Goal: Task Accomplishment & Management: Manage account settings

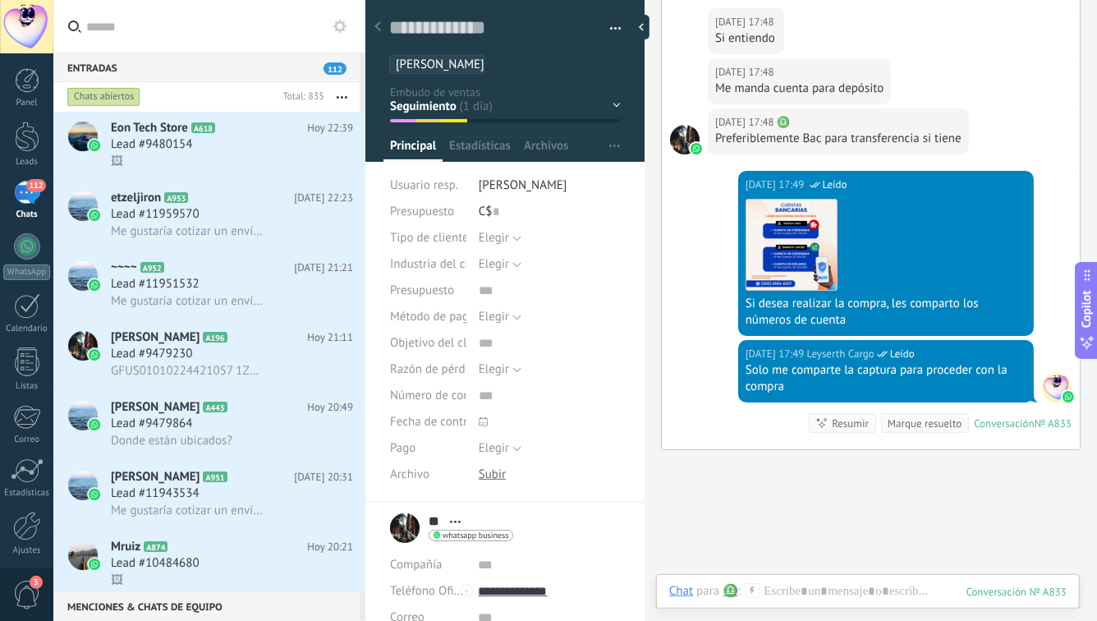
scroll to position [2820, 0]
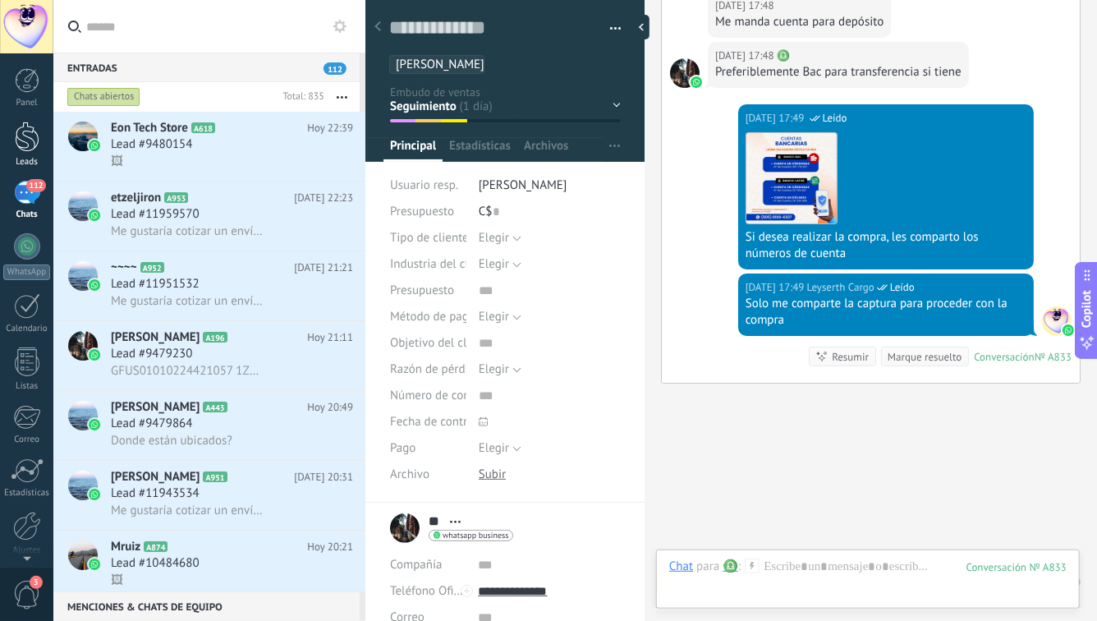
click at [23, 146] on div at bounding box center [27, 137] width 25 height 30
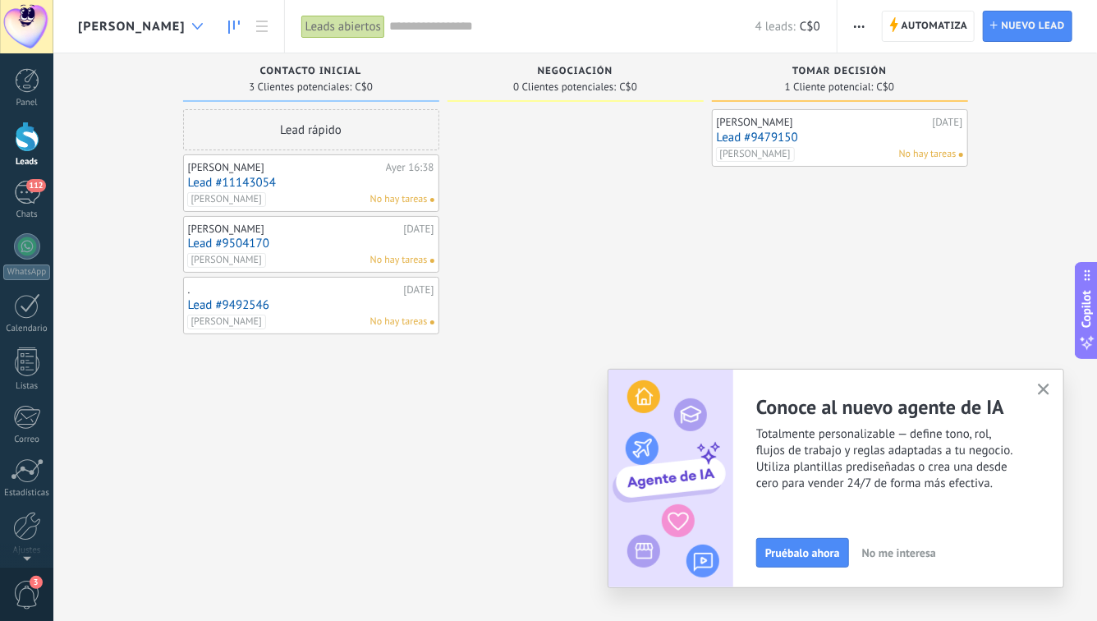
click at [184, 32] on div at bounding box center [197, 27] width 27 height 32
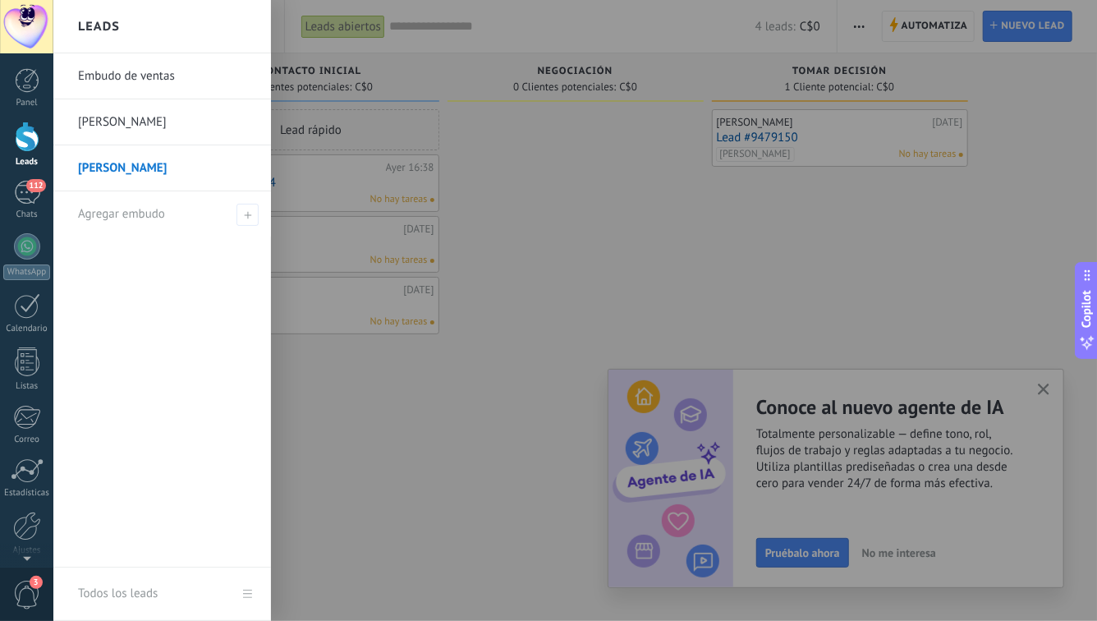
click at [140, 83] on link "Embudo de ventas" at bounding box center [166, 76] width 177 height 46
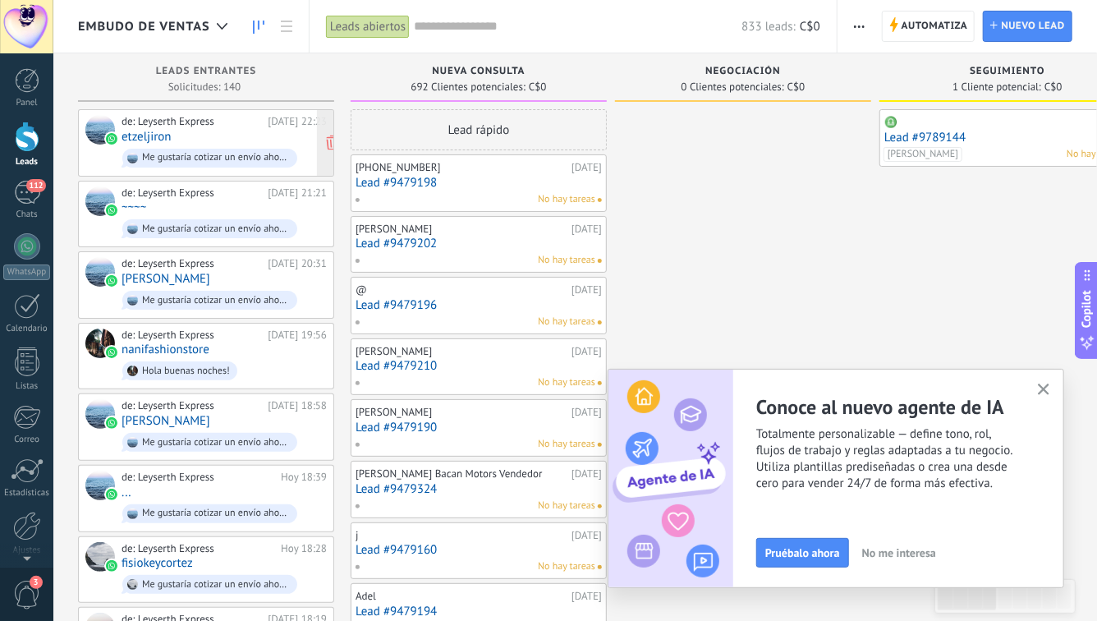
click at [155, 139] on link "etzeljiron" at bounding box center [147, 137] width 50 height 14
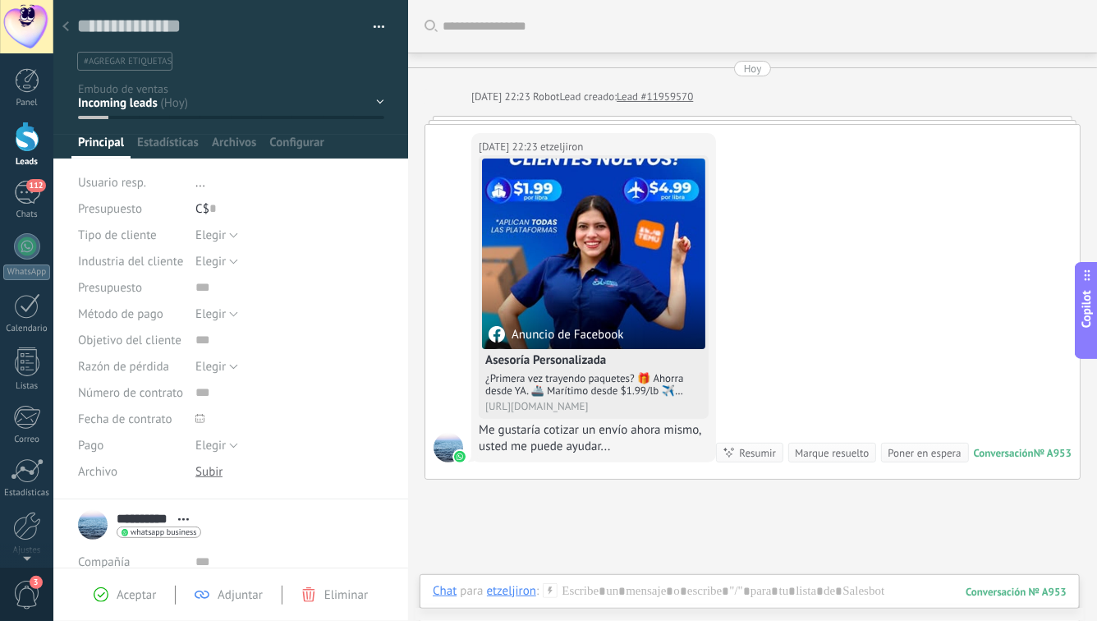
click at [63, 22] on icon at bounding box center [65, 26] width 7 height 10
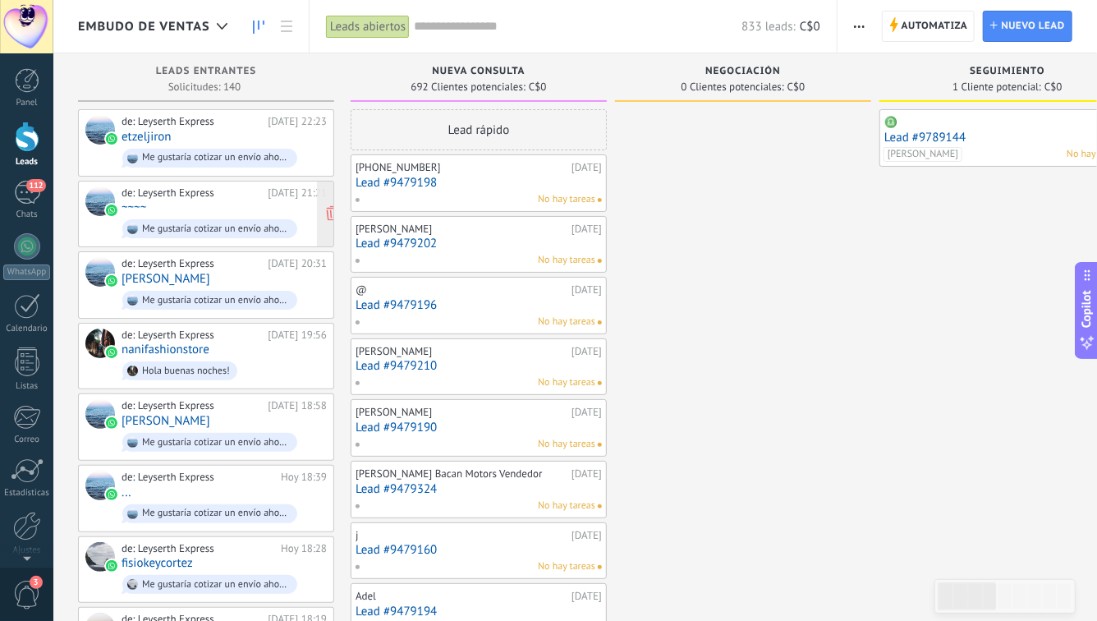
click at [142, 203] on link "~~~~" at bounding box center [134, 207] width 25 height 14
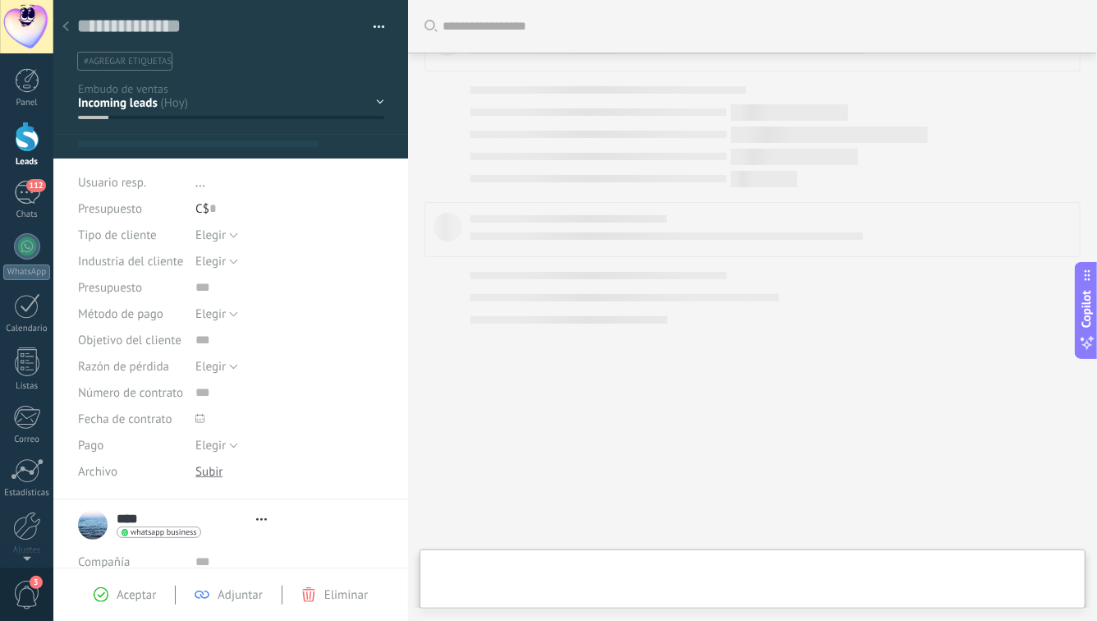
scroll to position [25, 0]
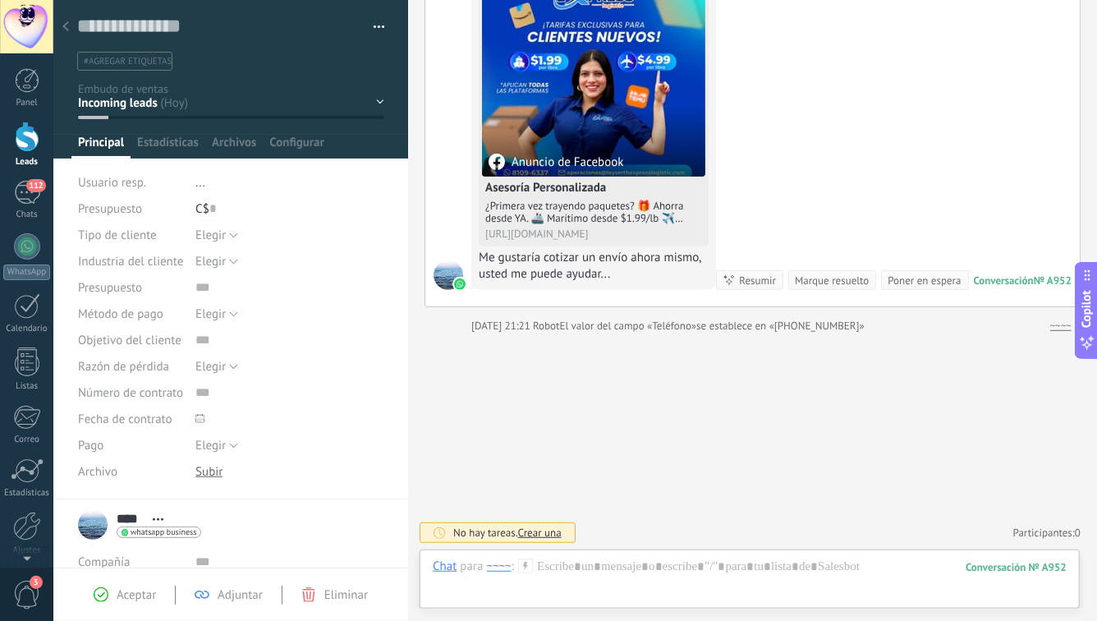
click at [69, 25] on div at bounding box center [65, 27] width 23 height 32
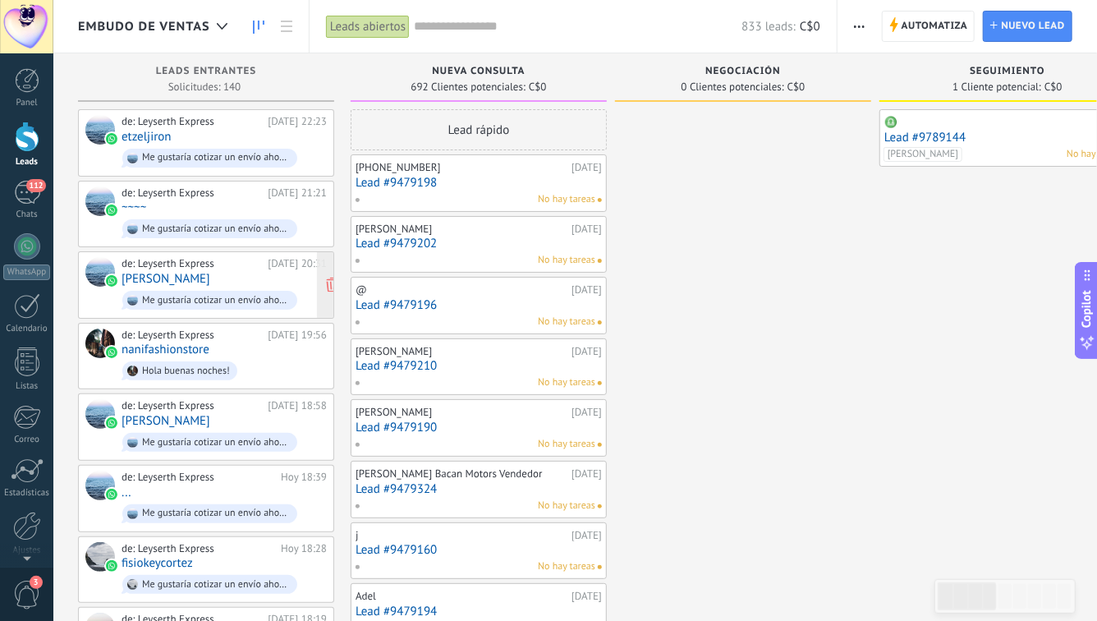
click at [154, 274] on link "[PERSON_NAME]" at bounding box center [166, 279] width 89 height 14
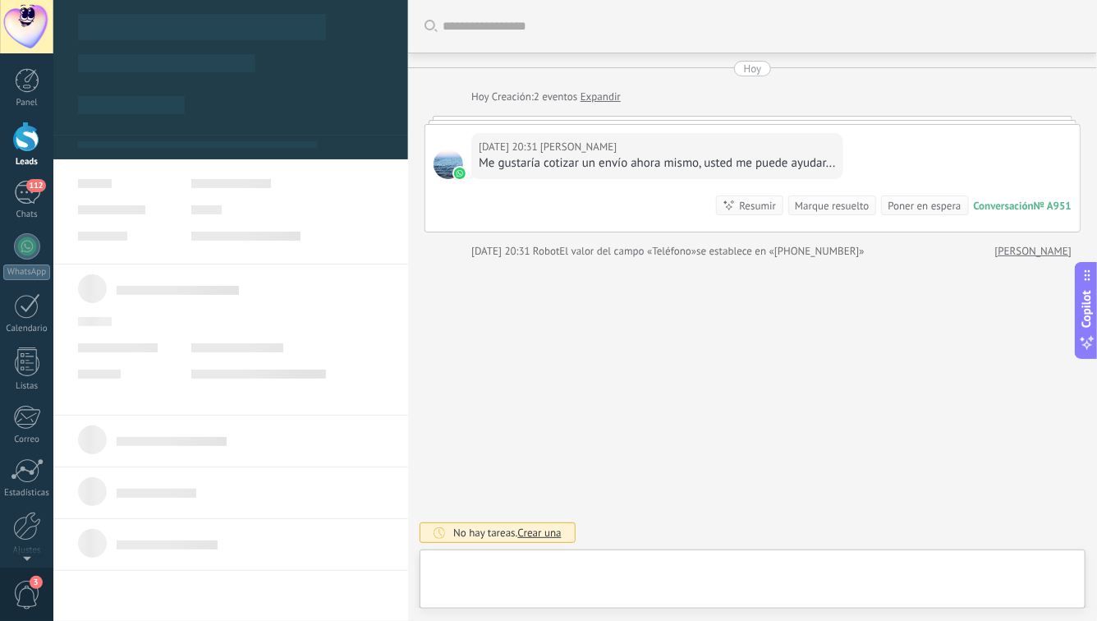
scroll to position [25, 0]
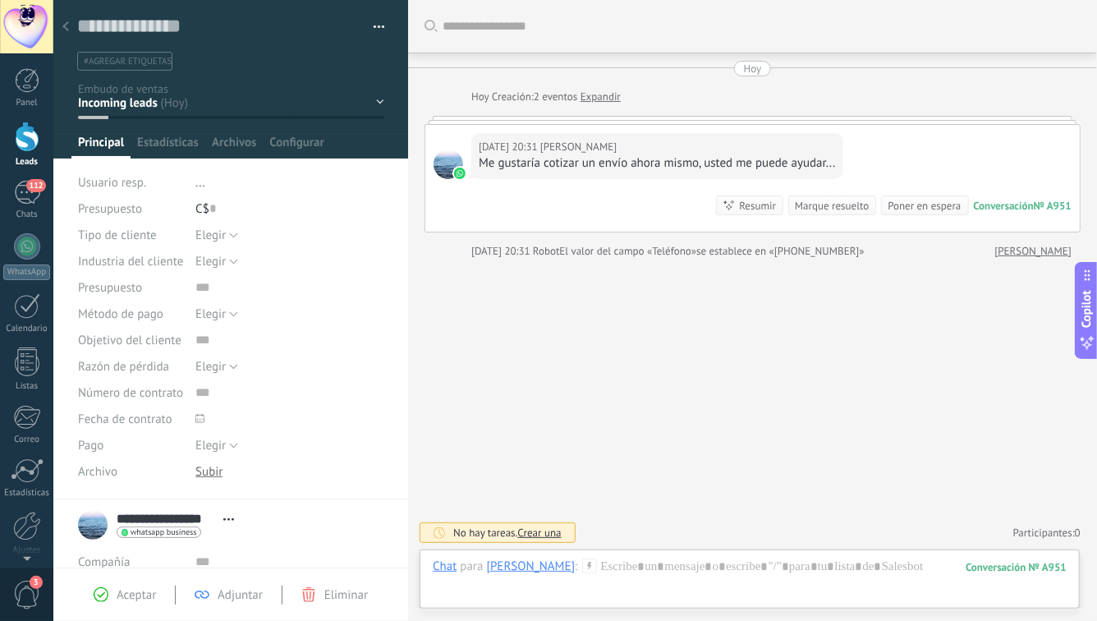
click at [62, 28] on icon at bounding box center [65, 26] width 7 height 10
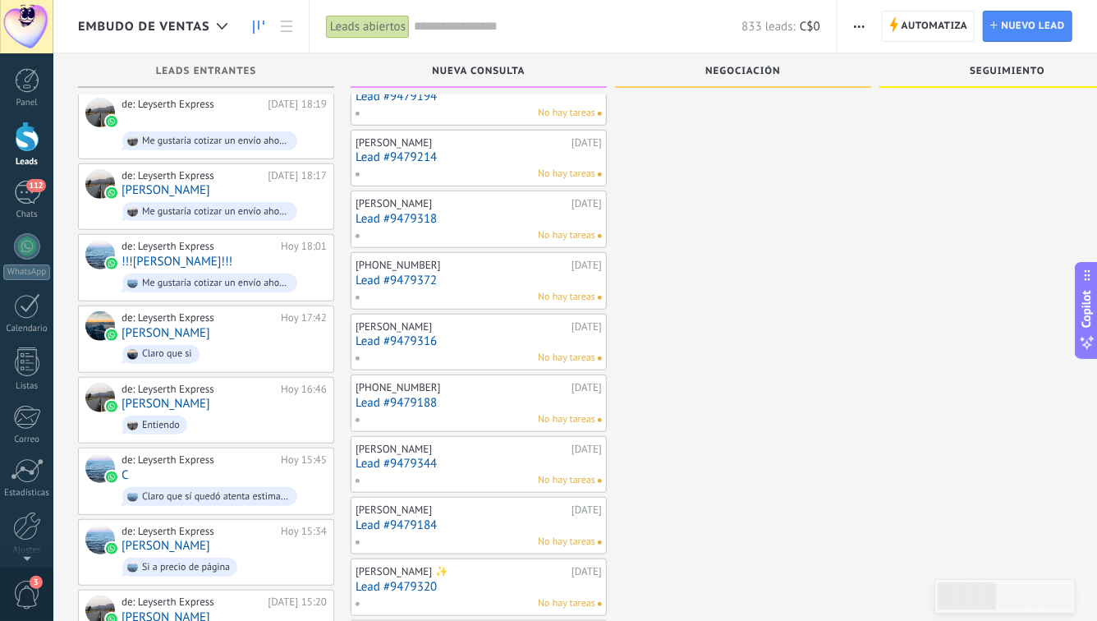
scroll to position [706, 0]
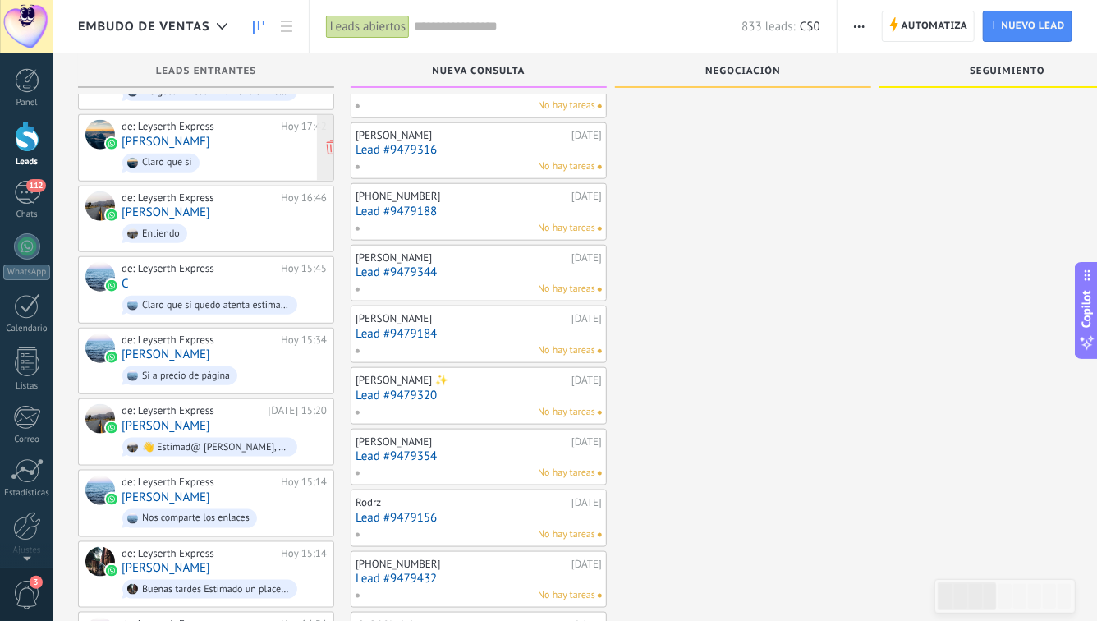
click at [149, 136] on link "[PERSON_NAME]" at bounding box center [166, 142] width 89 height 14
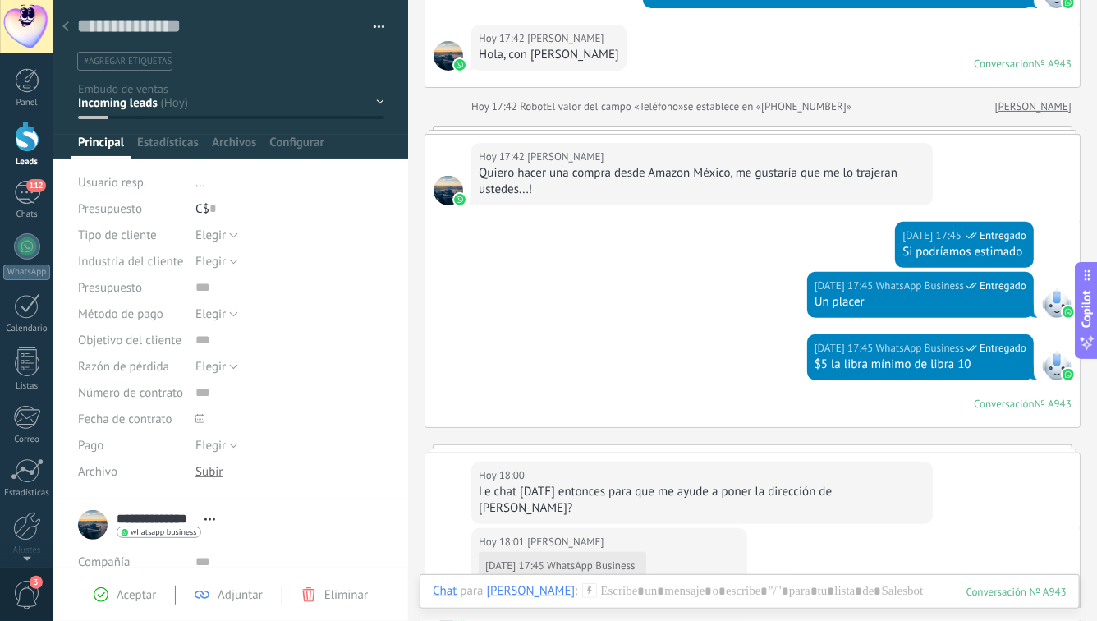
scroll to position [207, 0]
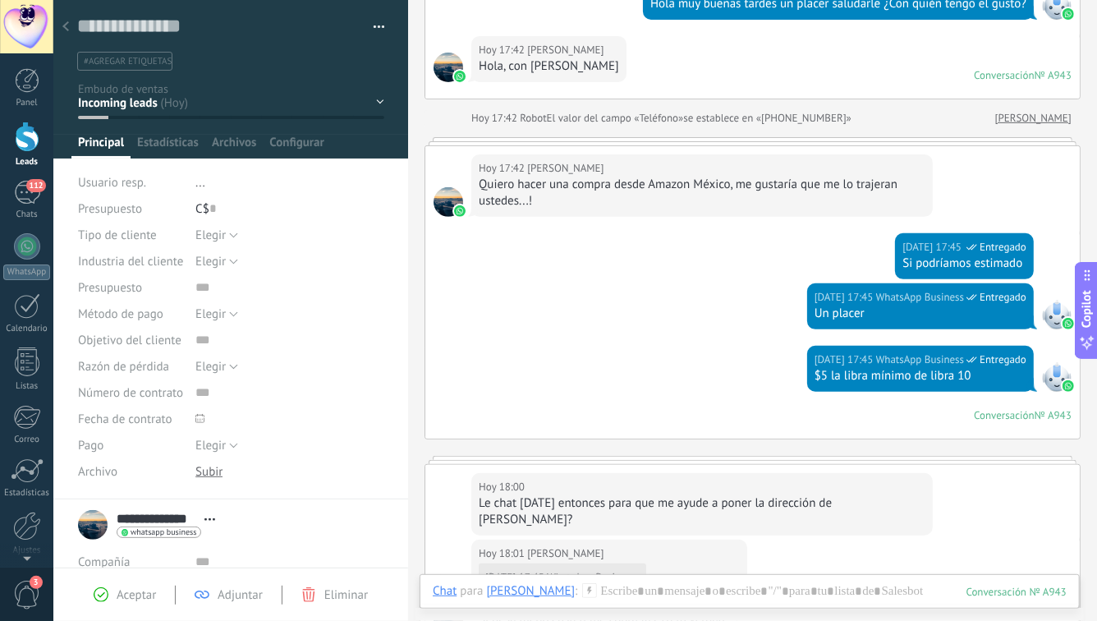
click at [65, 25] on use at bounding box center [65, 26] width 7 height 10
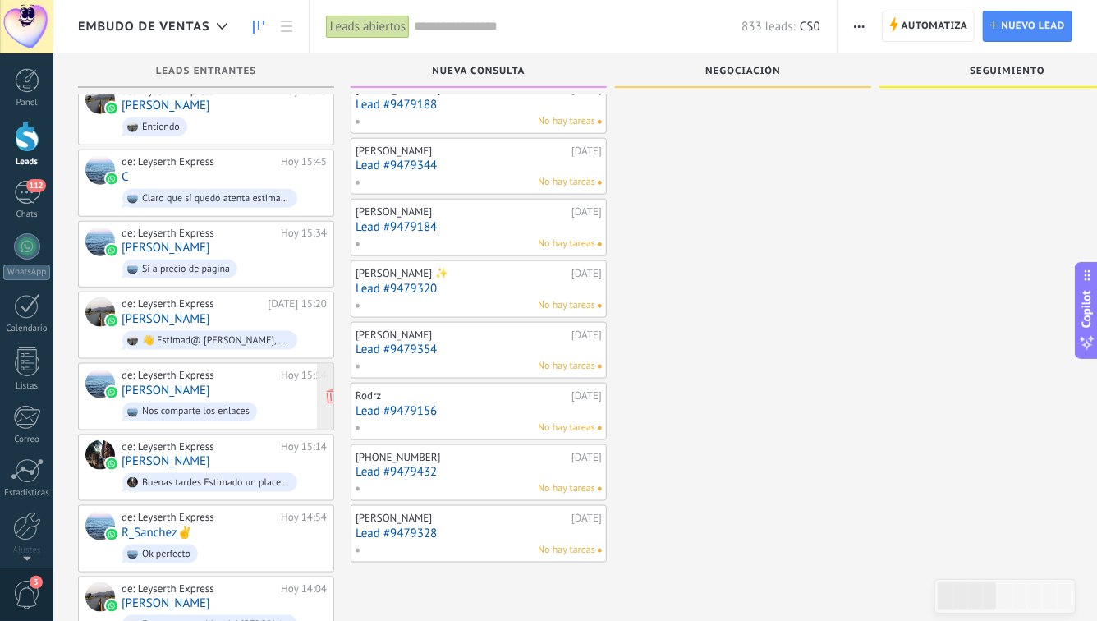
scroll to position [814, 0]
click at [144, 453] on link "[PERSON_NAME]" at bounding box center [166, 460] width 89 height 14
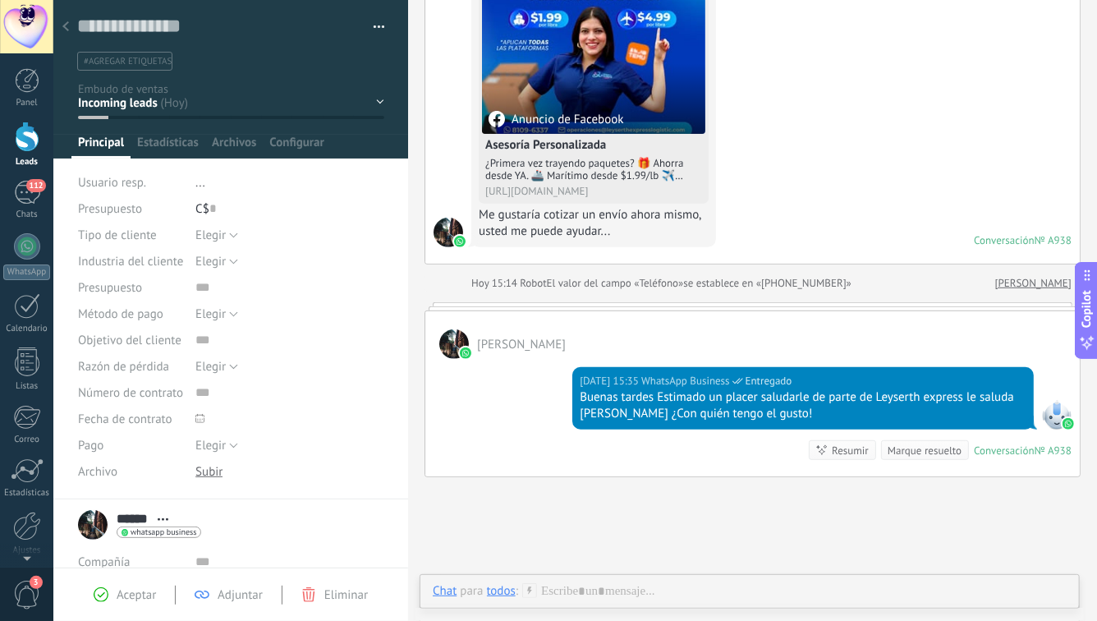
scroll to position [214, 0]
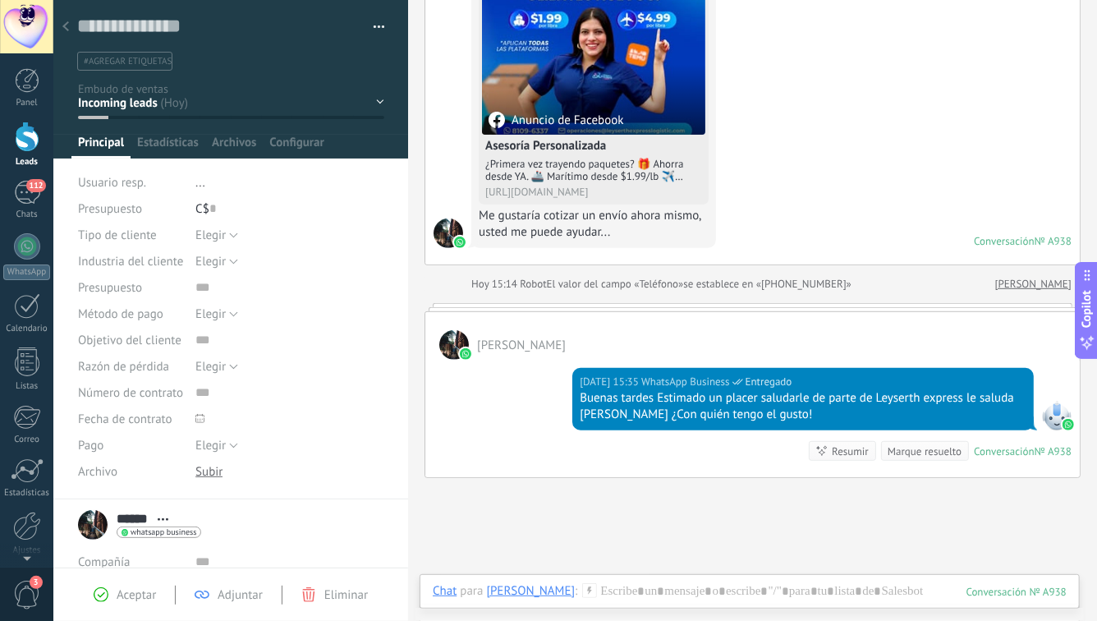
click at [65, 25] on icon at bounding box center [65, 26] width 7 height 10
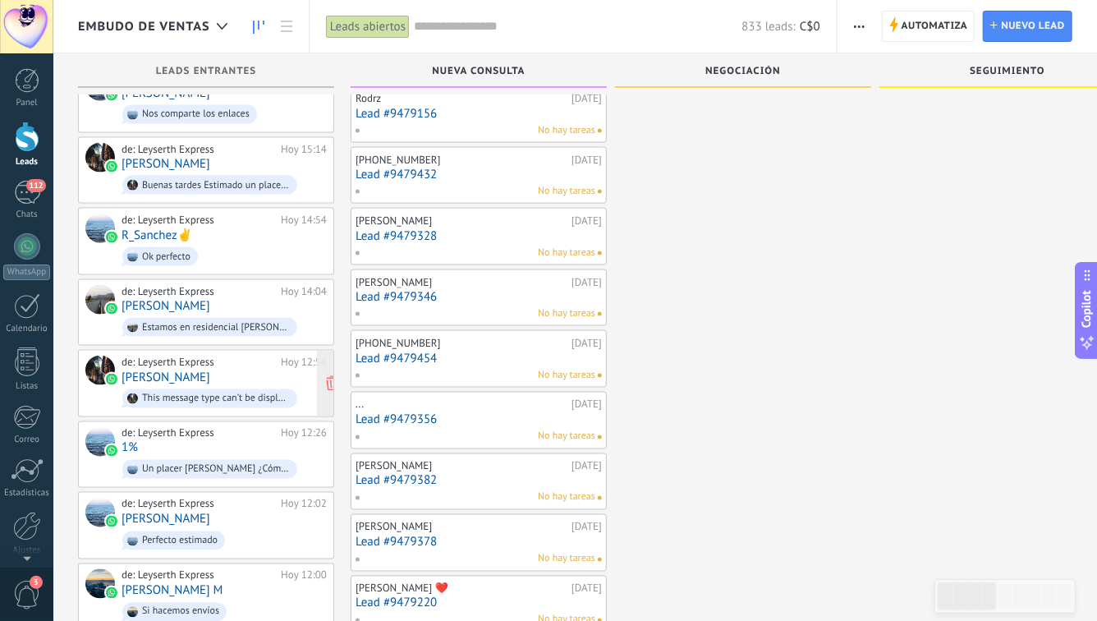
scroll to position [1111, 0]
click at [160, 370] on link "[PERSON_NAME]" at bounding box center [166, 377] width 89 height 14
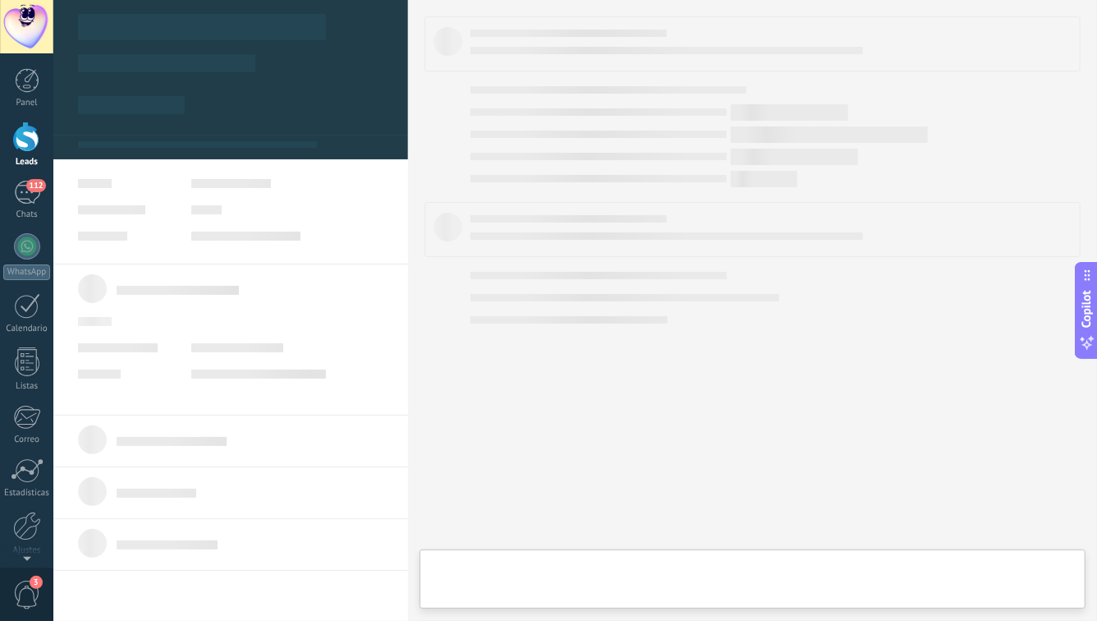
scroll to position [25, 0]
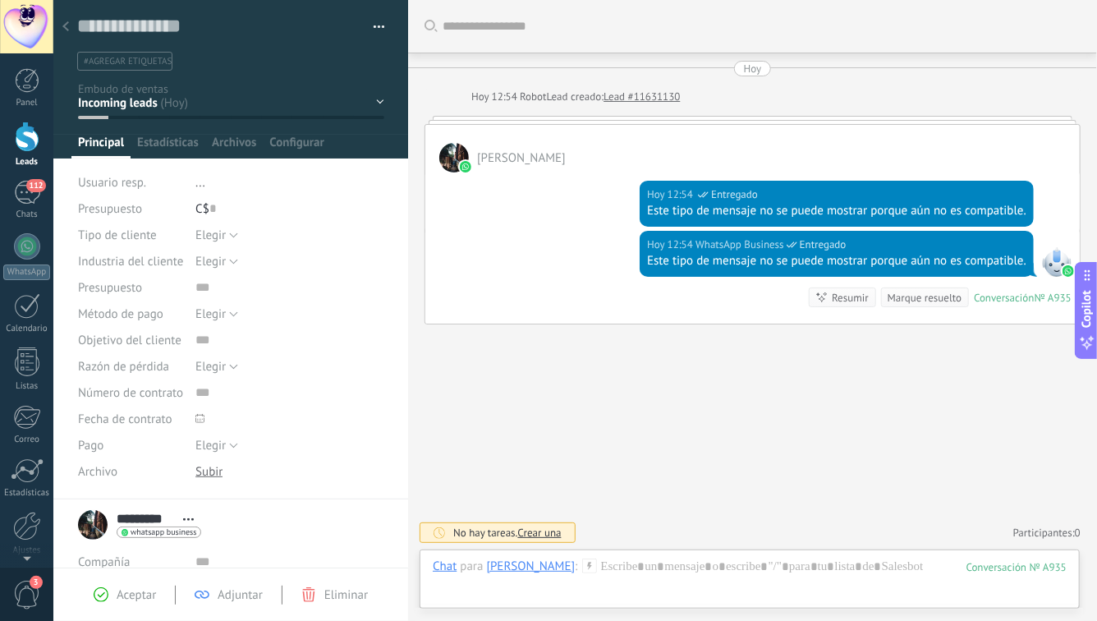
click at [68, 23] on use at bounding box center [65, 26] width 7 height 10
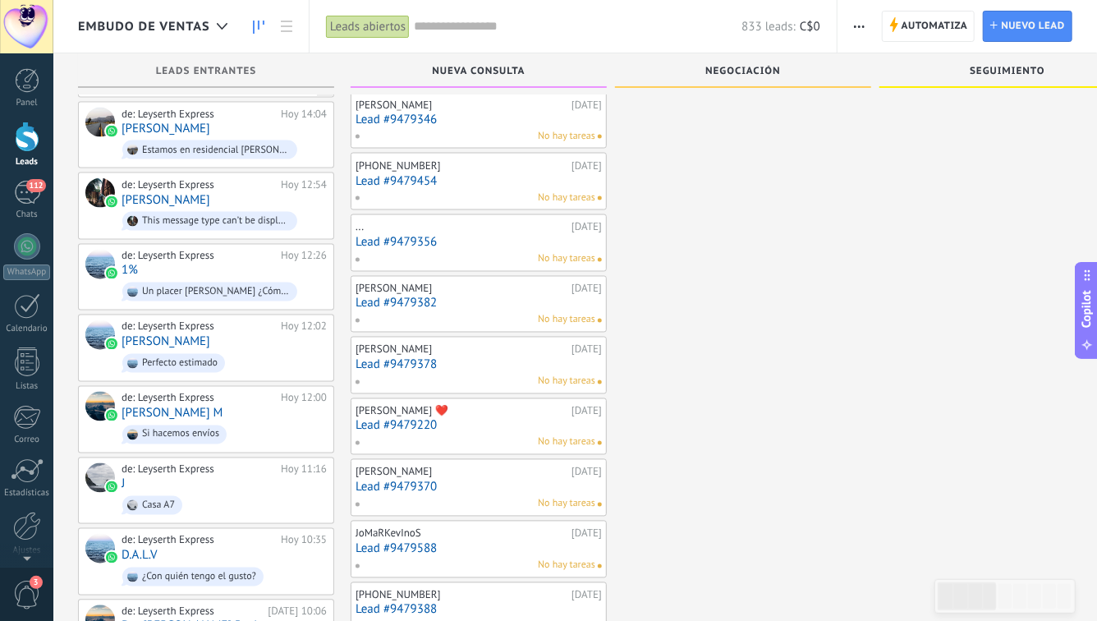
scroll to position [1442, 0]
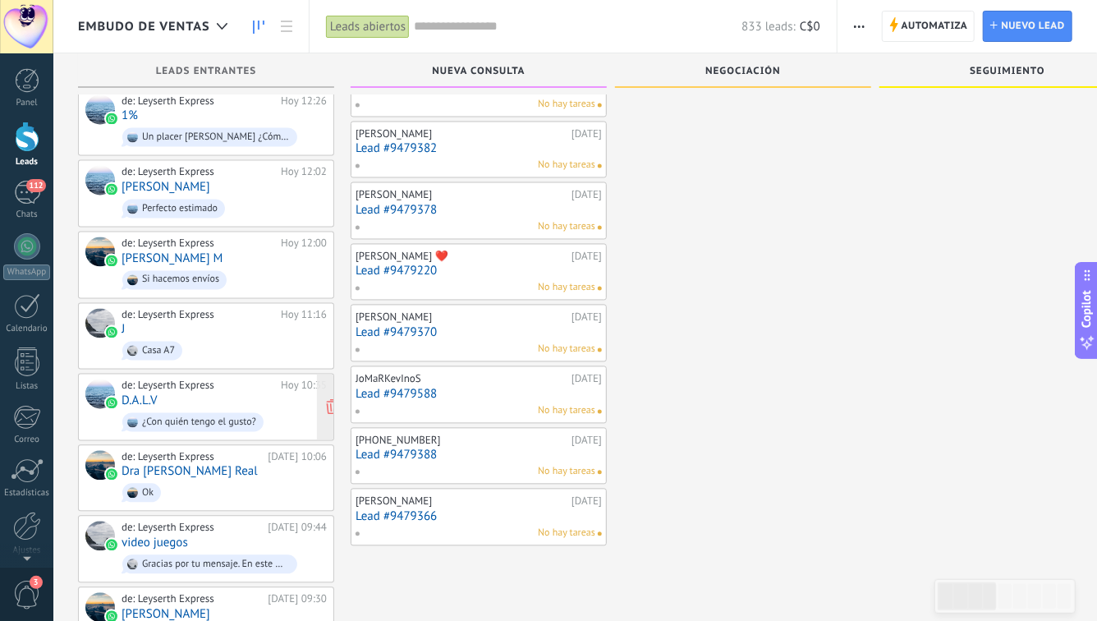
click at [142, 394] on link "D.A.L.V" at bounding box center [140, 401] width 36 height 14
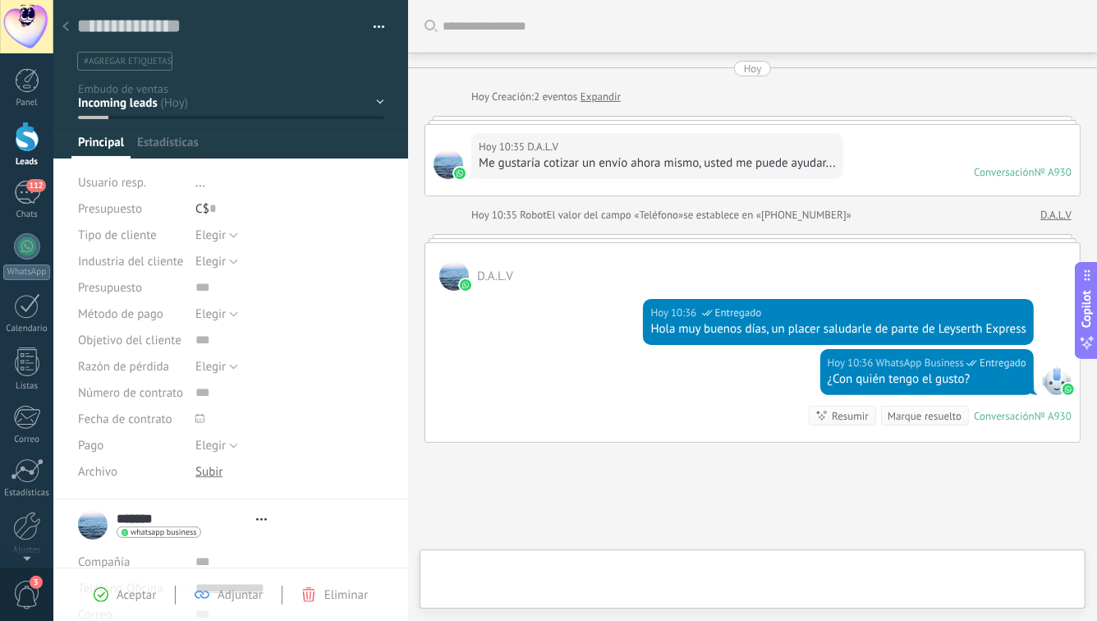
type textarea "**********"
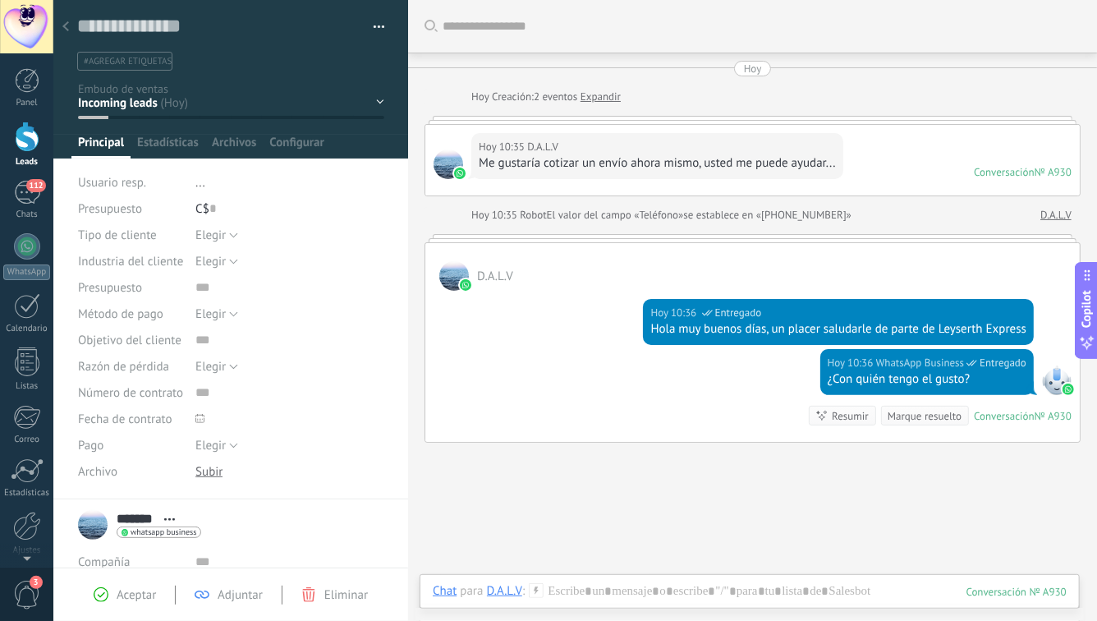
scroll to position [107, 0]
